Goal: Find specific page/section: Find specific page/section

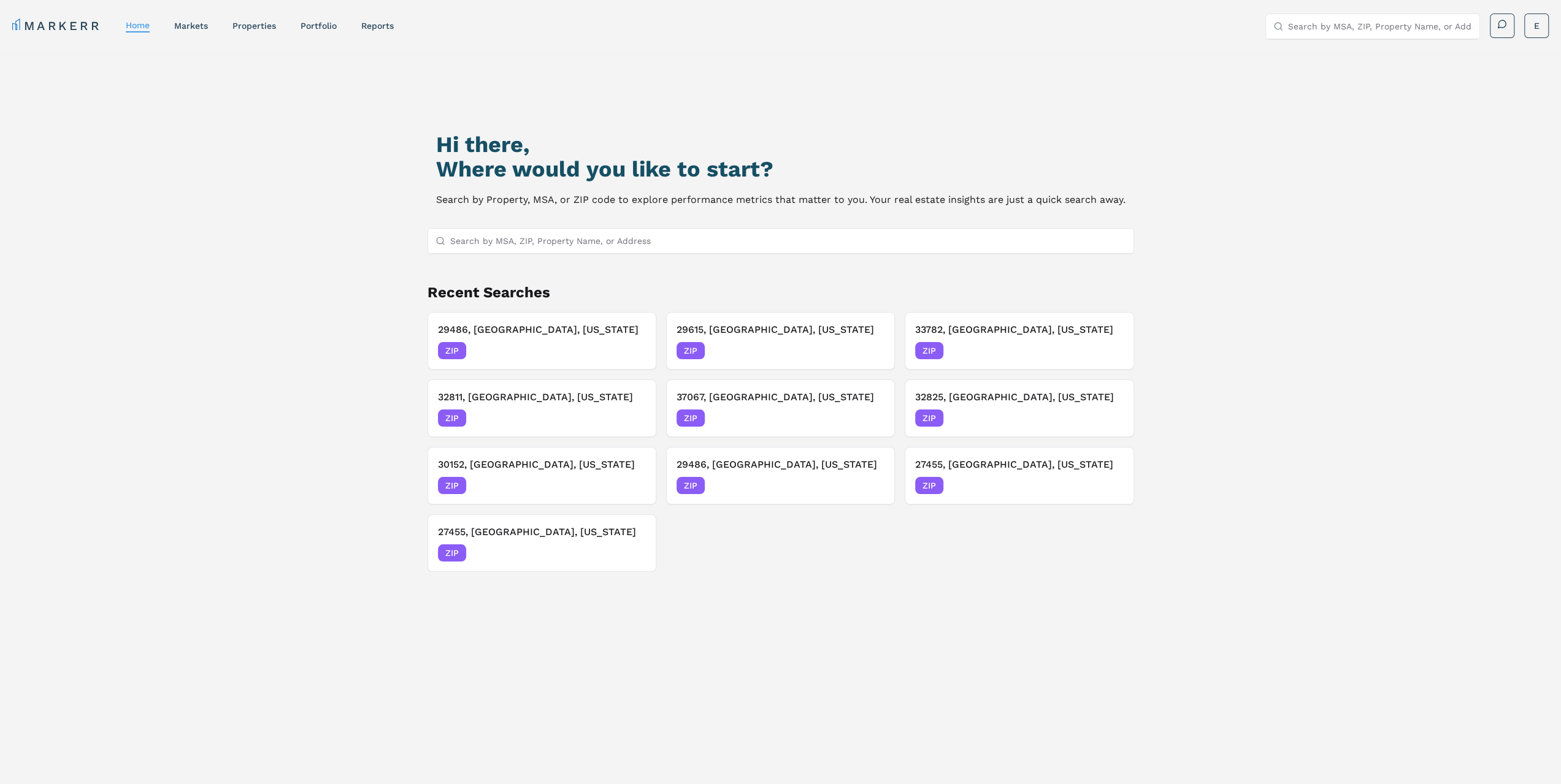
drag, startPoint x: 692, startPoint y: 255, endPoint x: 698, endPoint y: 247, distance: 10.0
click at [694, 251] on div "Hi there, Where would you like to start? Search by Property, MSA, or ZIP code t…" at bounding box center [781, 466] width 1093 height 784
click at [703, 241] on input "Search by MSA, ZIP, Property Name, or Address" at bounding box center [788, 241] width 676 height 25
paste input "1350 Scenic Hwy S #100, Snellville, GA 30078"
type input "1350 Scenic Hwy S #100, Snellville, GA 30078"
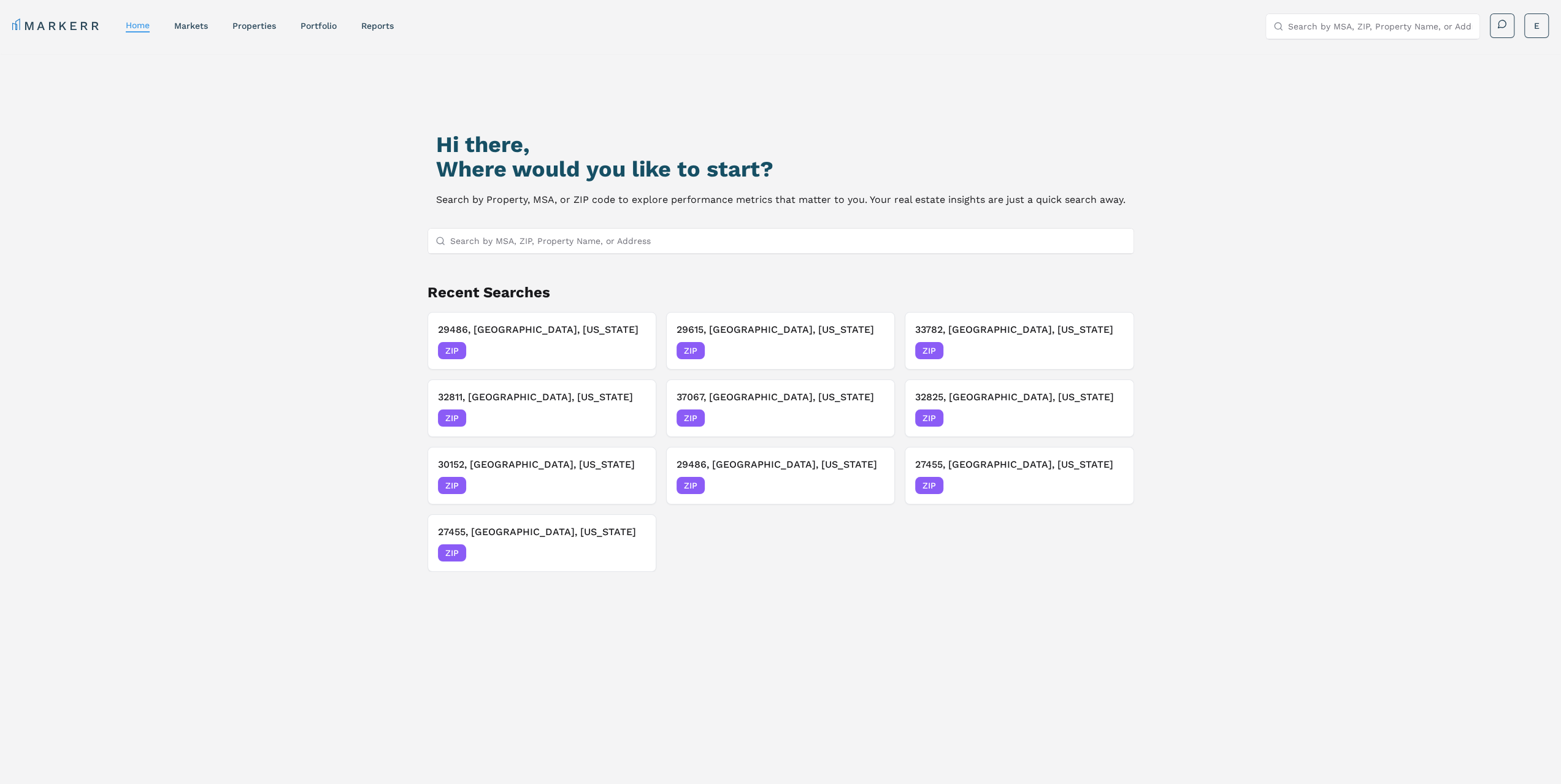
paste input "29486"
type input "29486"
click at [495, 273] on div "29486, Summerville, South Carolina ZIP" at bounding box center [780, 265] width 705 height 21
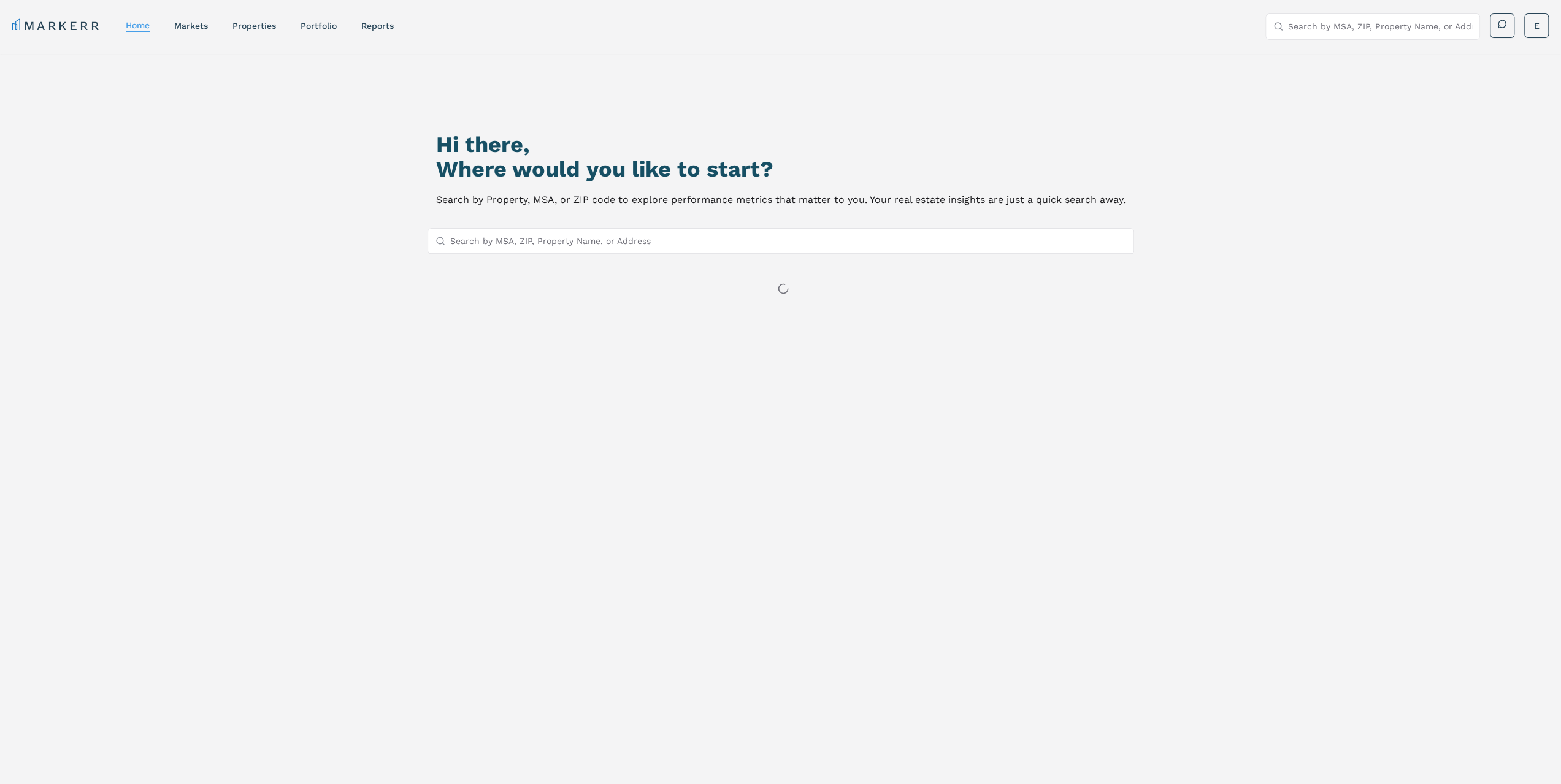
click at [603, 245] on input "Search by MSA, ZIP, Property Name, or Address" at bounding box center [788, 241] width 676 height 25
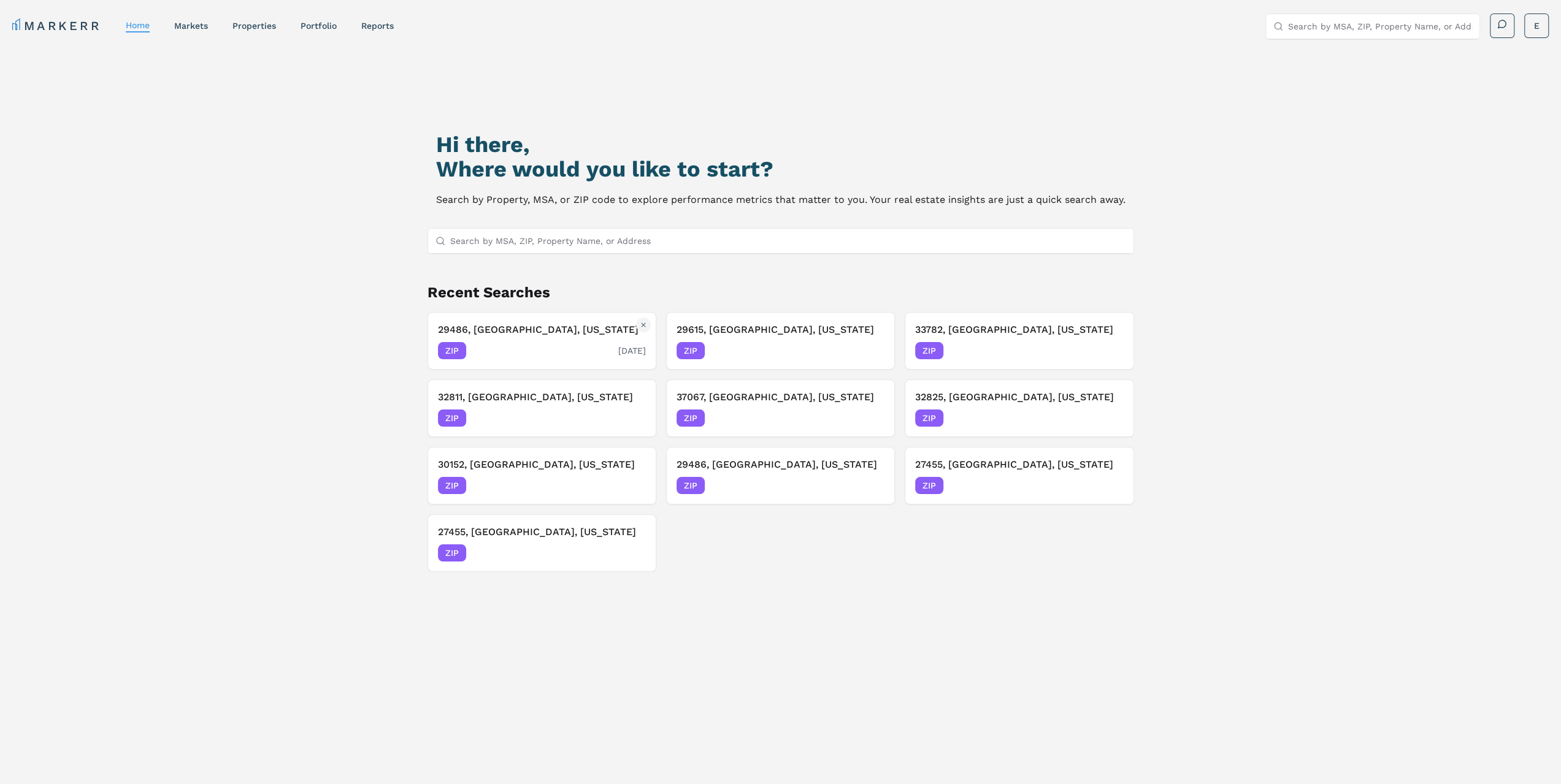
click at [578, 354] on div "ZIP [DATE]" at bounding box center [542, 351] width 208 height 17
